Goal: Transaction & Acquisition: Purchase product/service

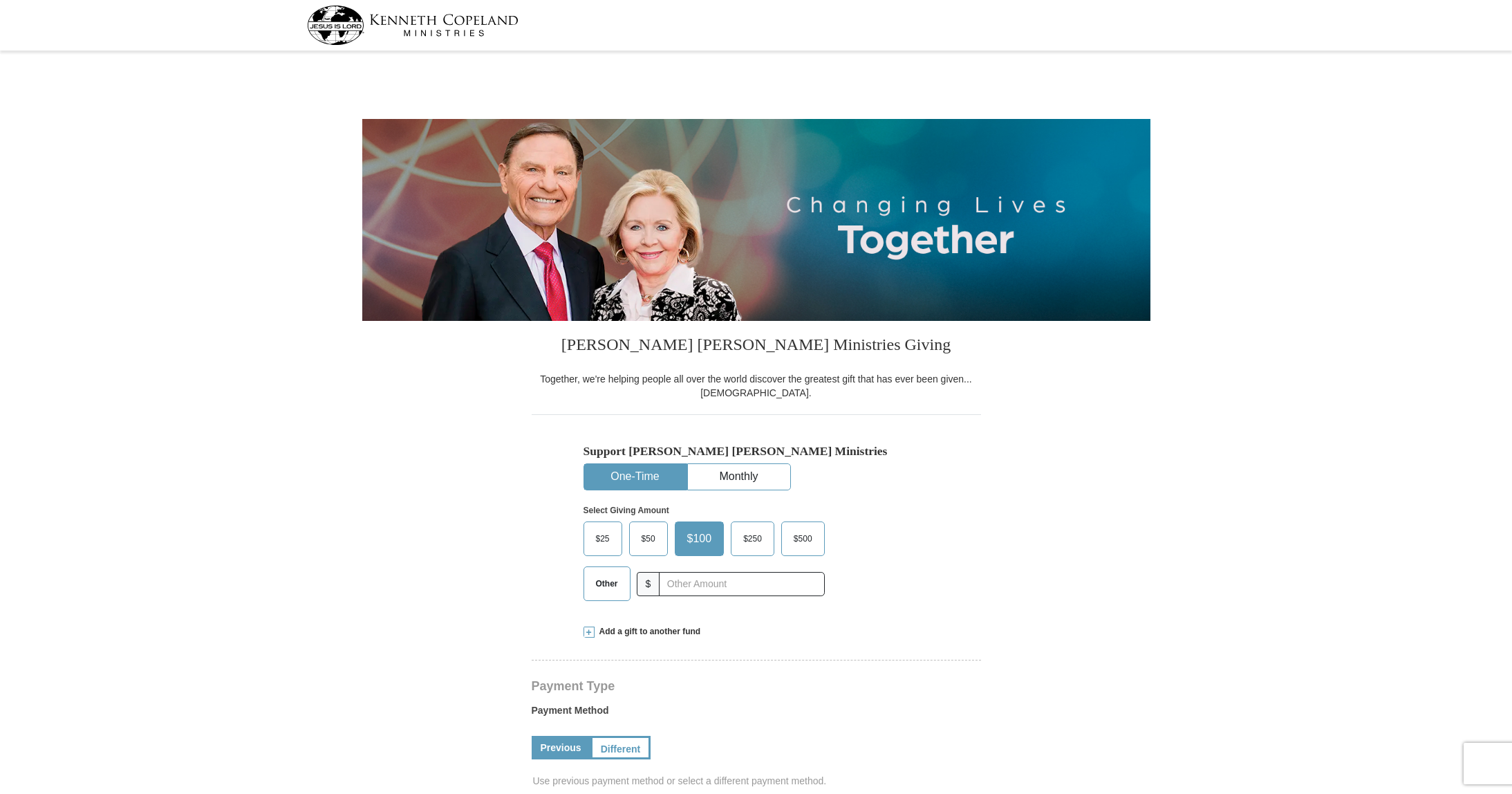
select select "[GEOGRAPHIC_DATA]"
click at [593, 586] on span "Other" at bounding box center [607, 584] width 36 height 21
click at [0, 0] on input "Other" at bounding box center [0, 0] width 0 height 0
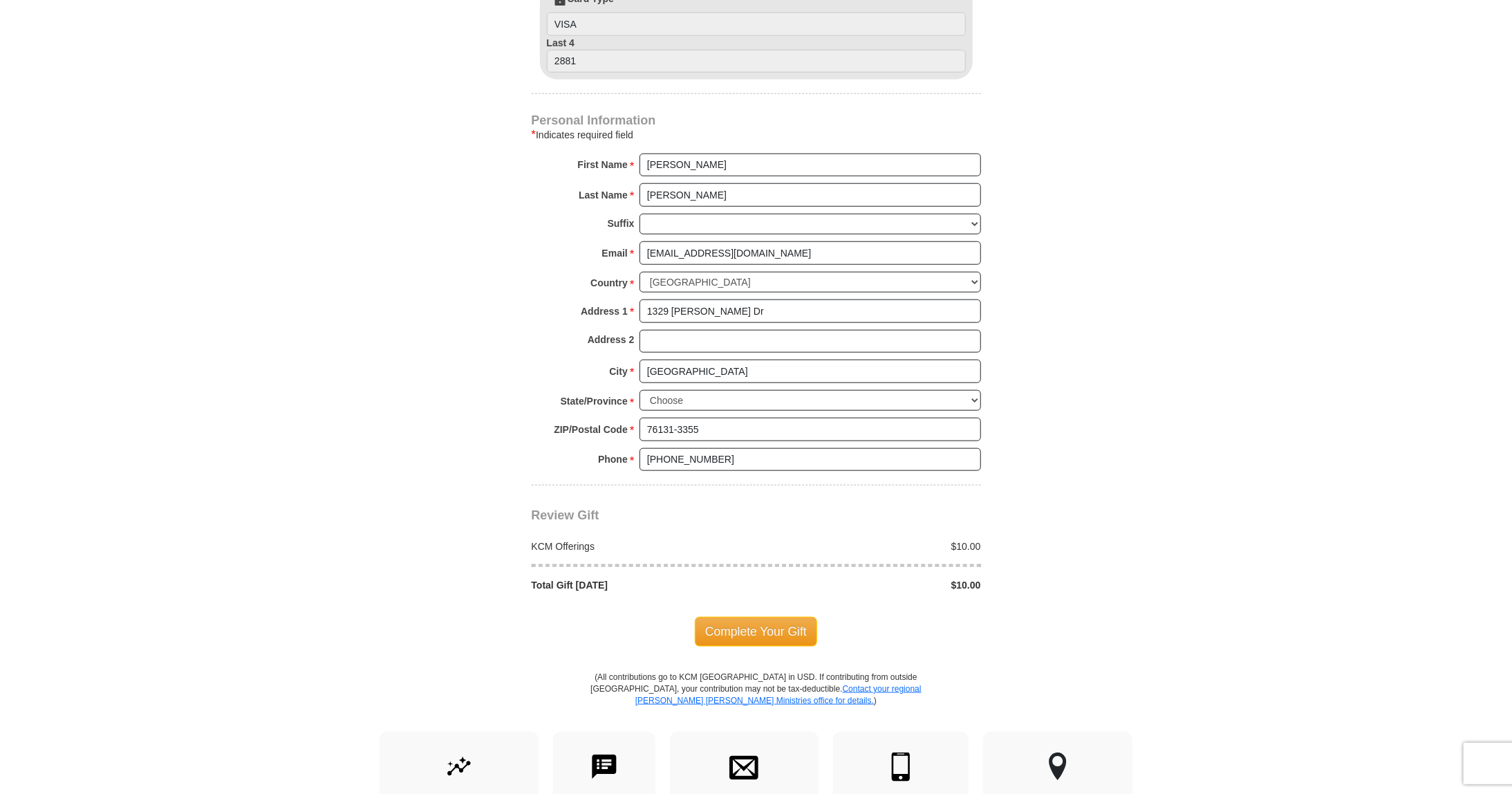
scroll to position [830, 0]
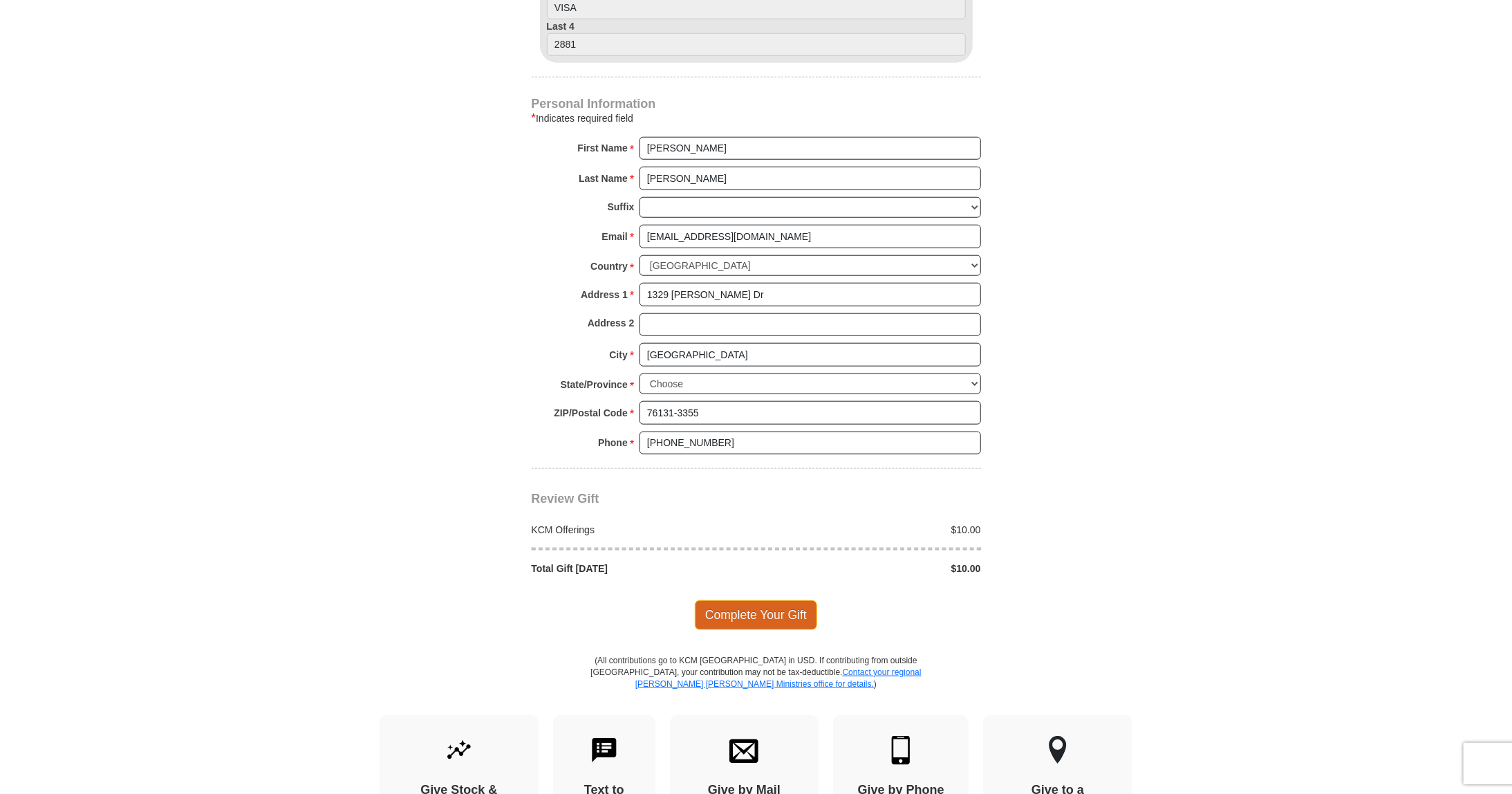
type input "10.00"
click at [781, 605] on span "Complete Your Gift" at bounding box center [755, 614] width 122 height 29
